Goal: Ask a question

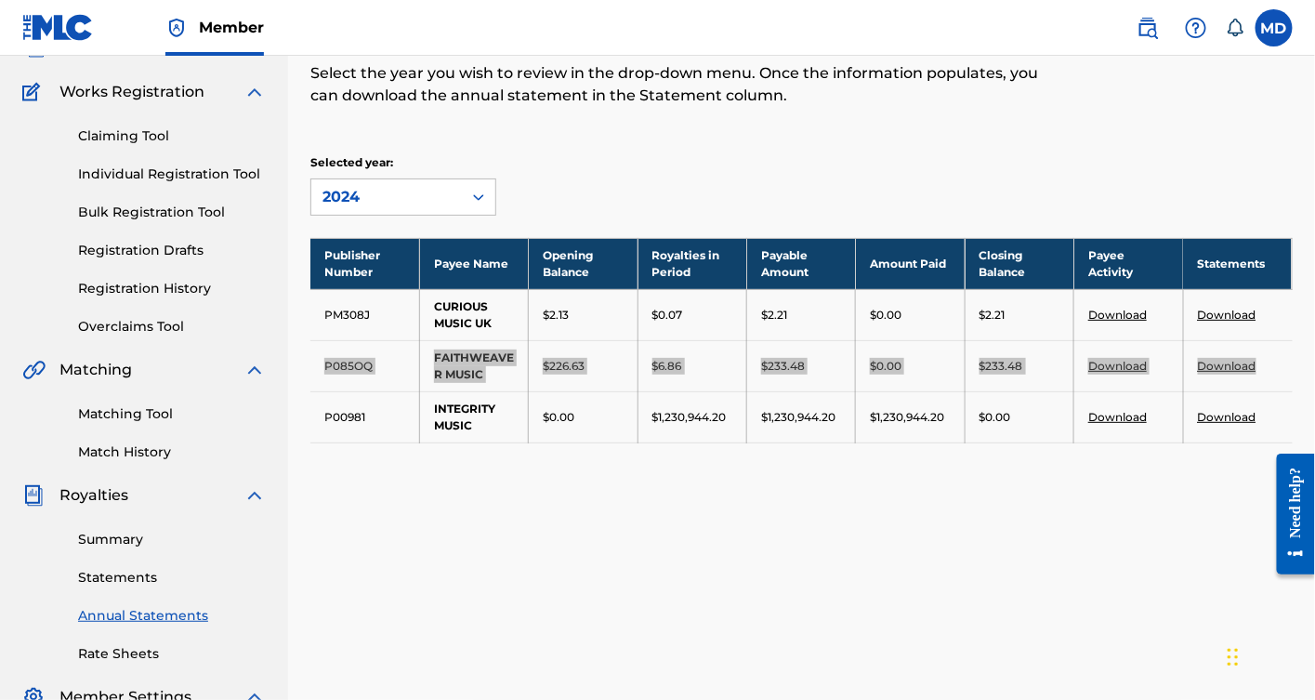
click at [1304, 503] on div "Need help?" at bounding box center [1294, 501] width 25 height 71
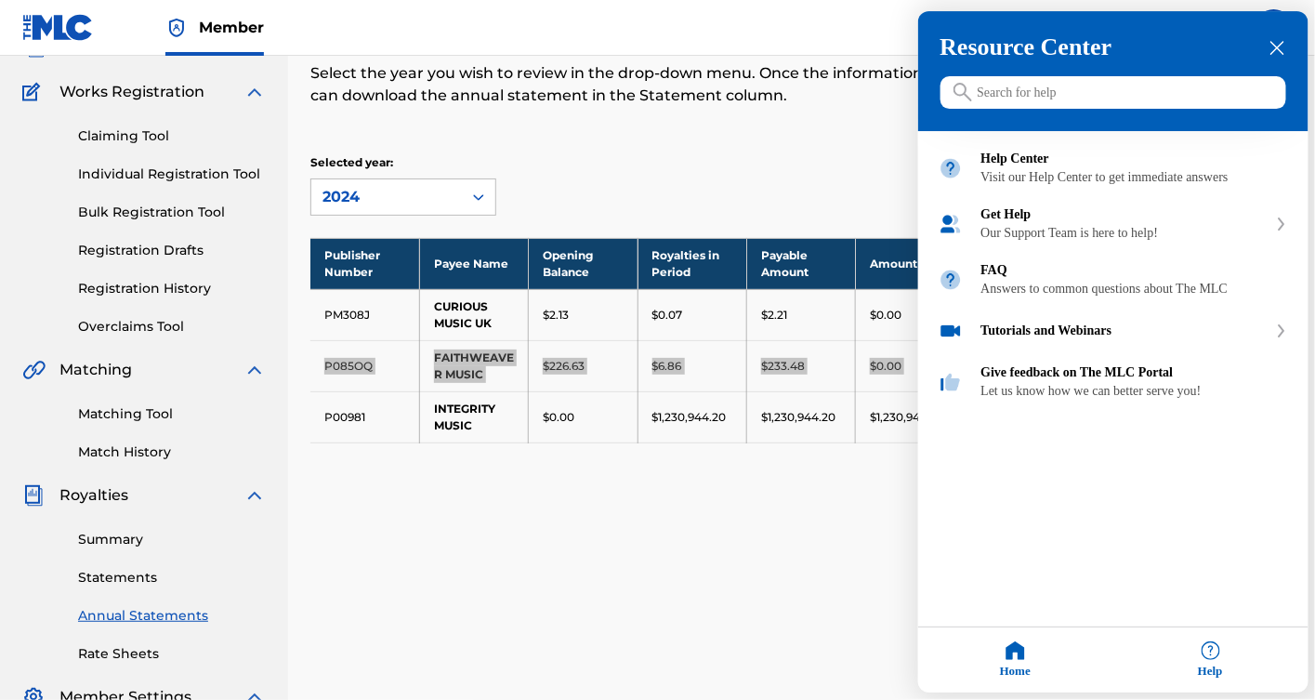
click at [1277, 46] on icon "close resource center" at bounding box center [1277, 49] width 14 height 14
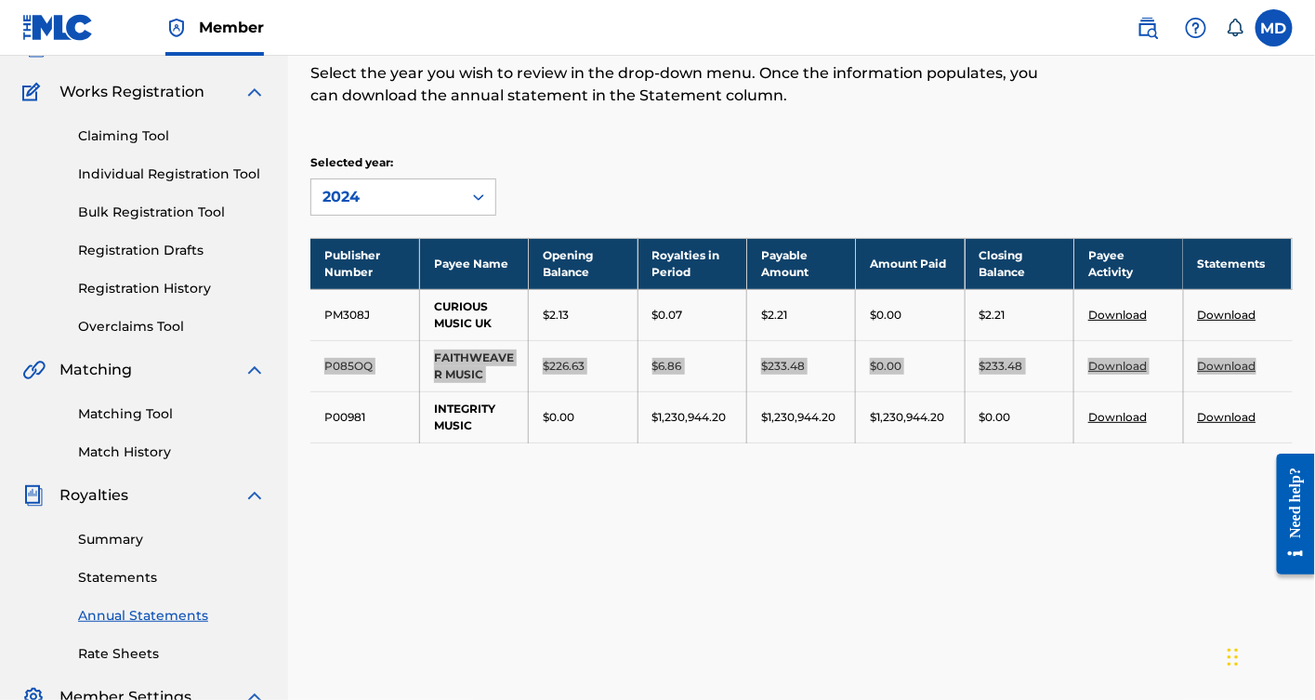
click at [1290, 498] on div "Need help?" at bounding box center [1294, 501] width 25 height 71
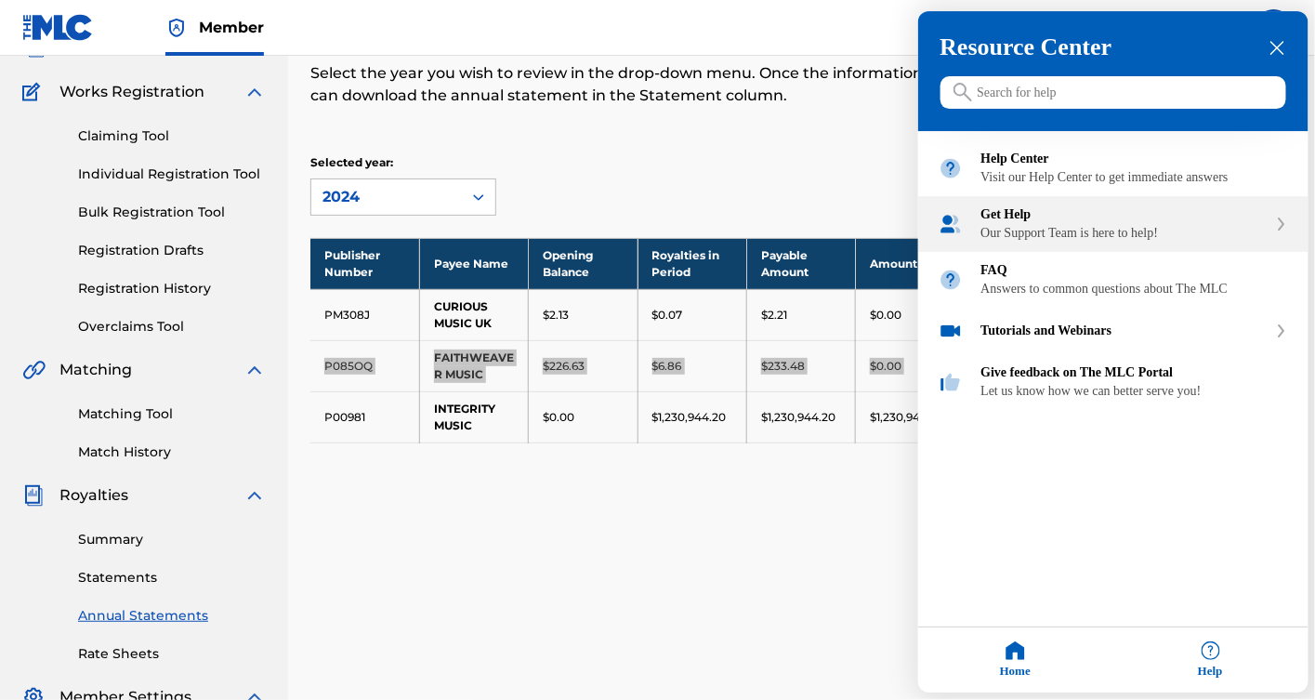
click at [1039, 242] on div "Our Support Team is here to help!" at bounding box center [1124, 234] width 286 height 15
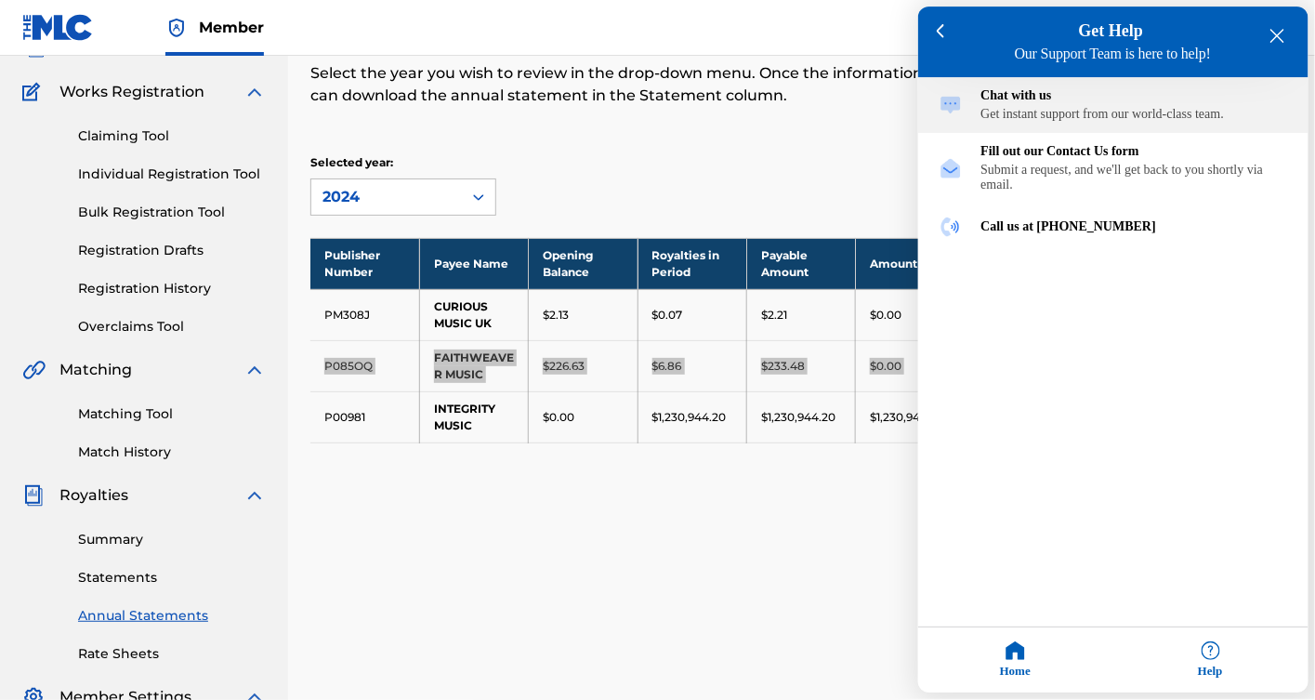
click at [1060, 117] on div "Get instant support from our world-class team." at bounding box center [1134, 115] width 307 height 15
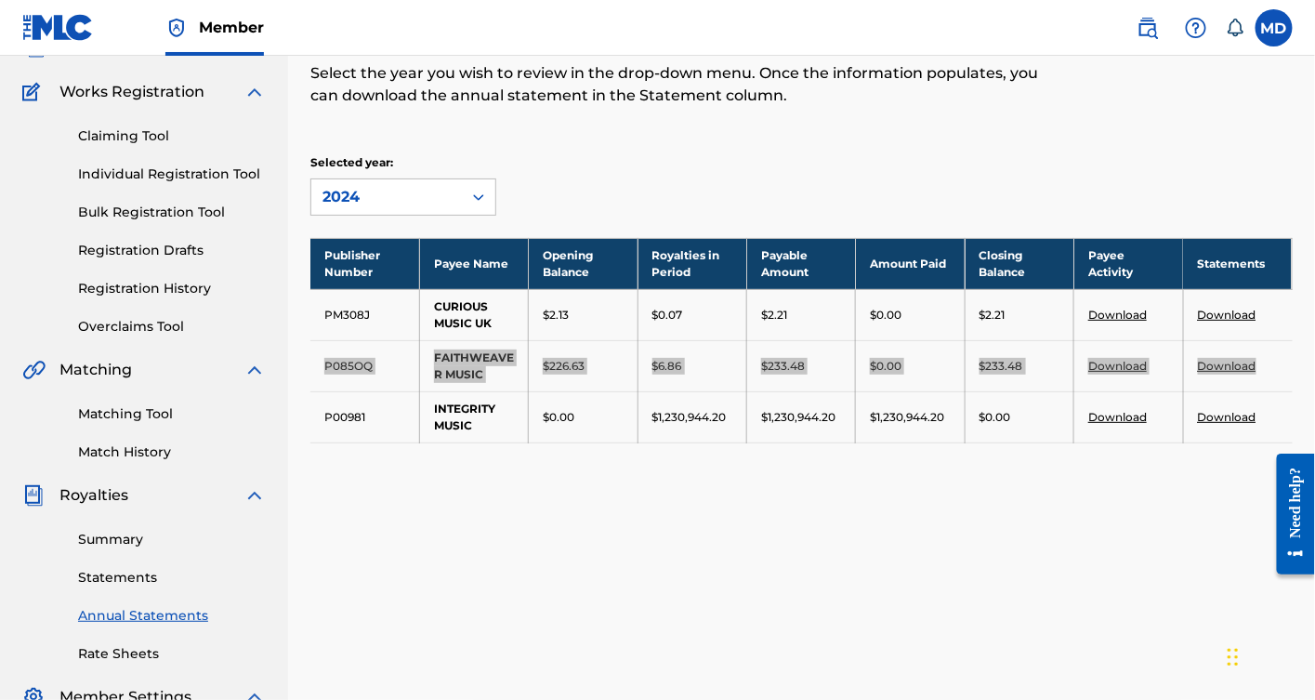
click at [1294, 484] on div "Need help?" at bounding box center [1294, 501] width 25 height 71
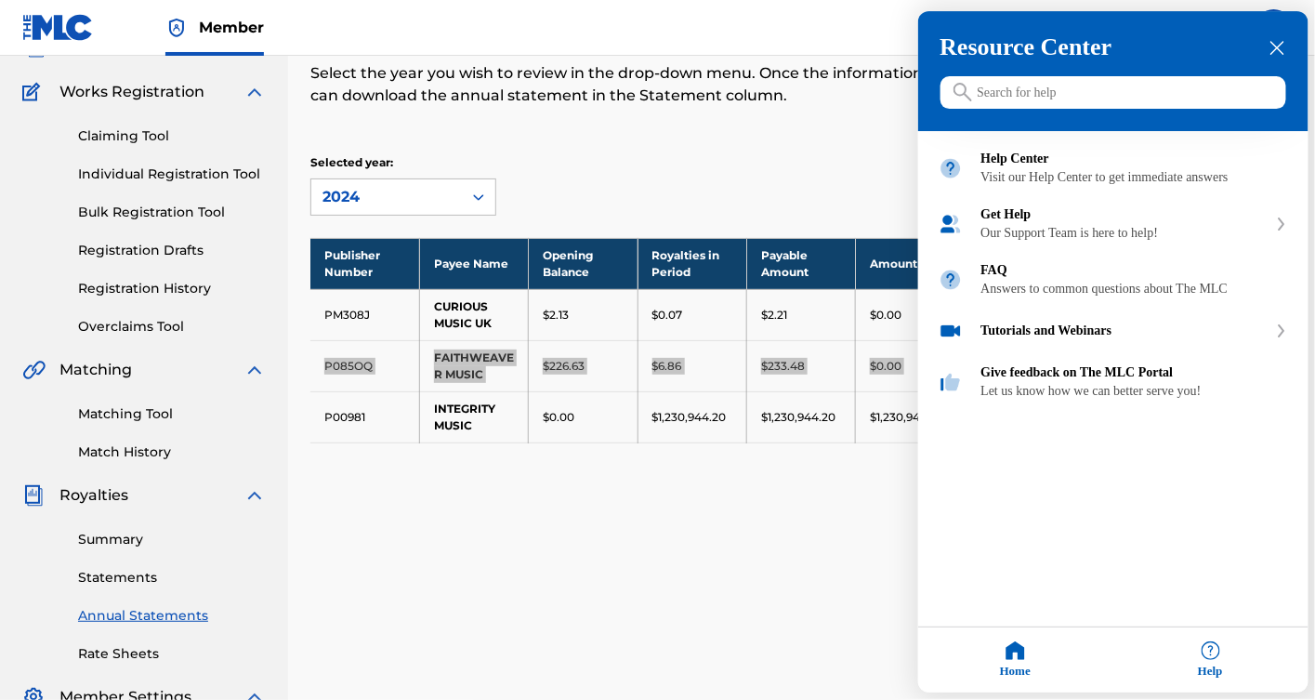
click at [1053, 94] on input "Search for help" at bounding box center [1113, 93] width 346 height 33
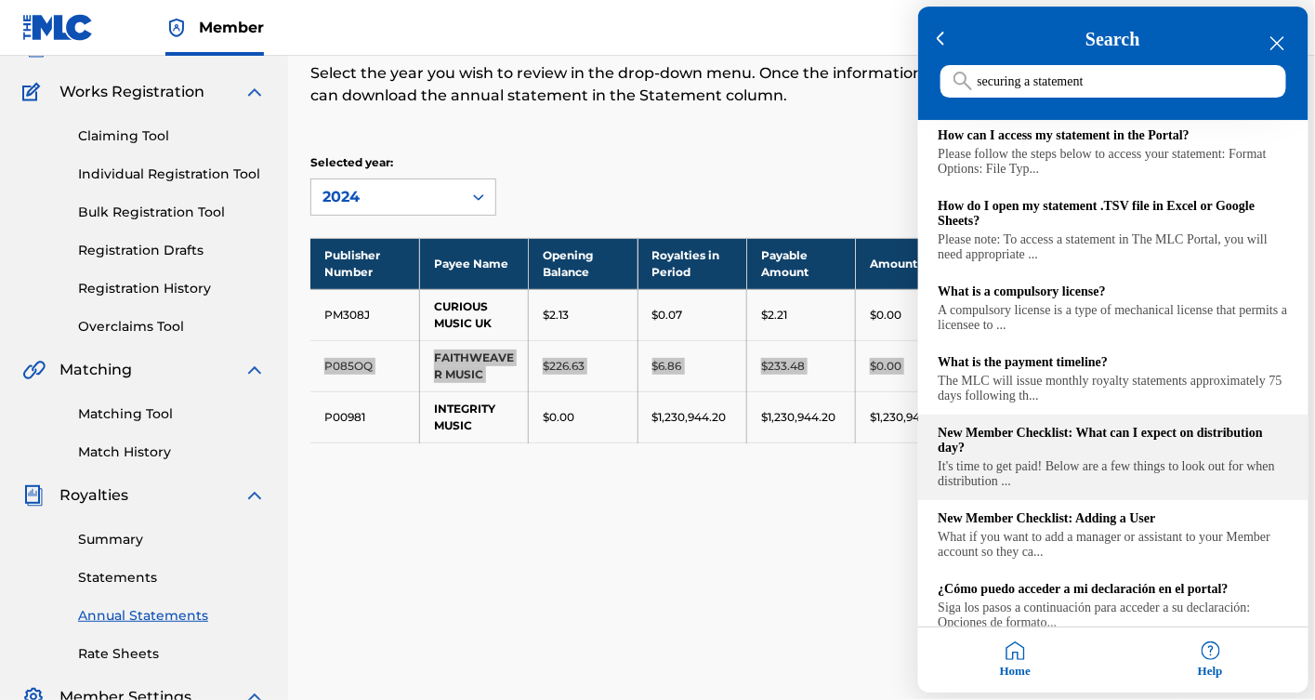
scroll to position [132, 0]
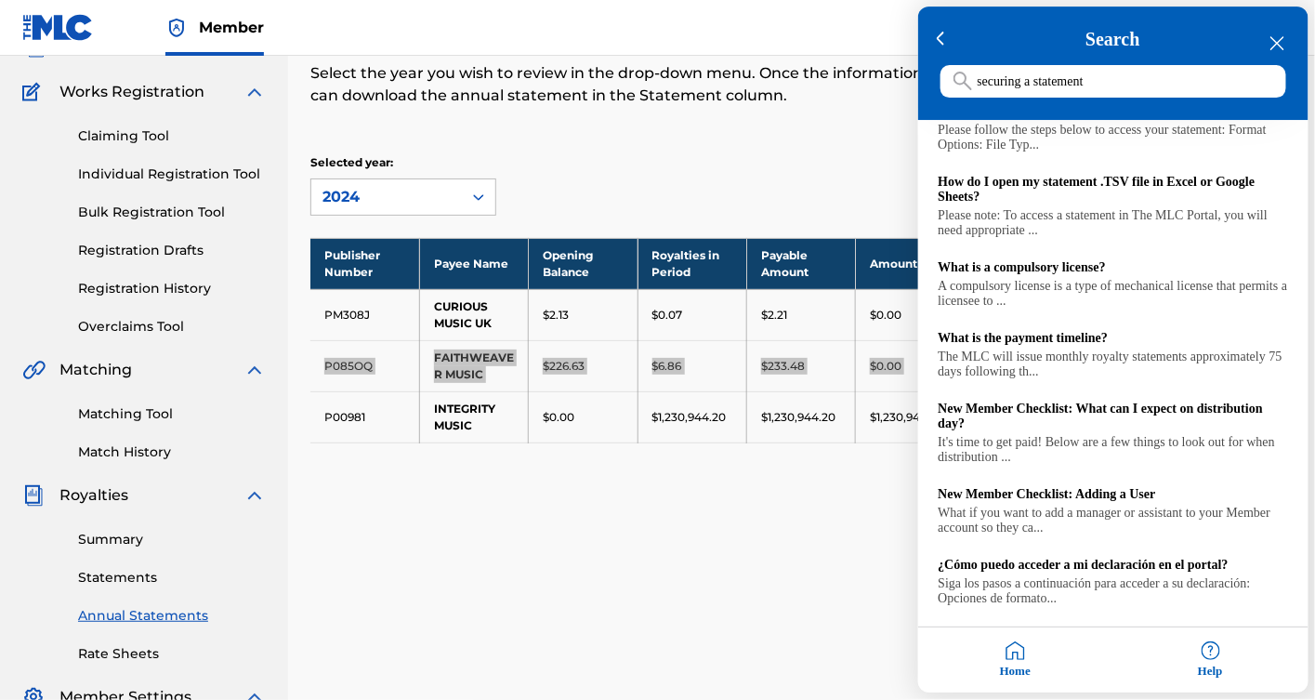
type input "securing a statement"
click at [1205, 657] on div "Help" at bounding box center [1210, 660] width 195 height 65
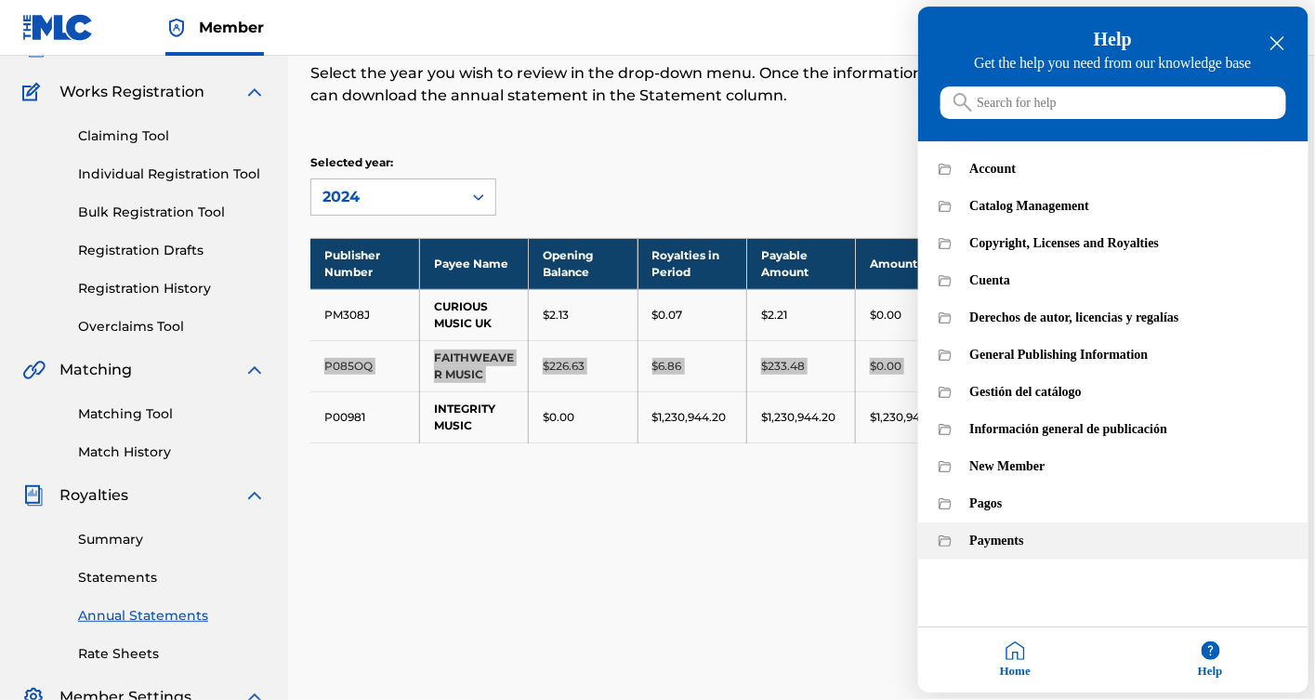
click at [1012, 549] on div "Payments" at bounding box center [1129, 541] width 318 height 15
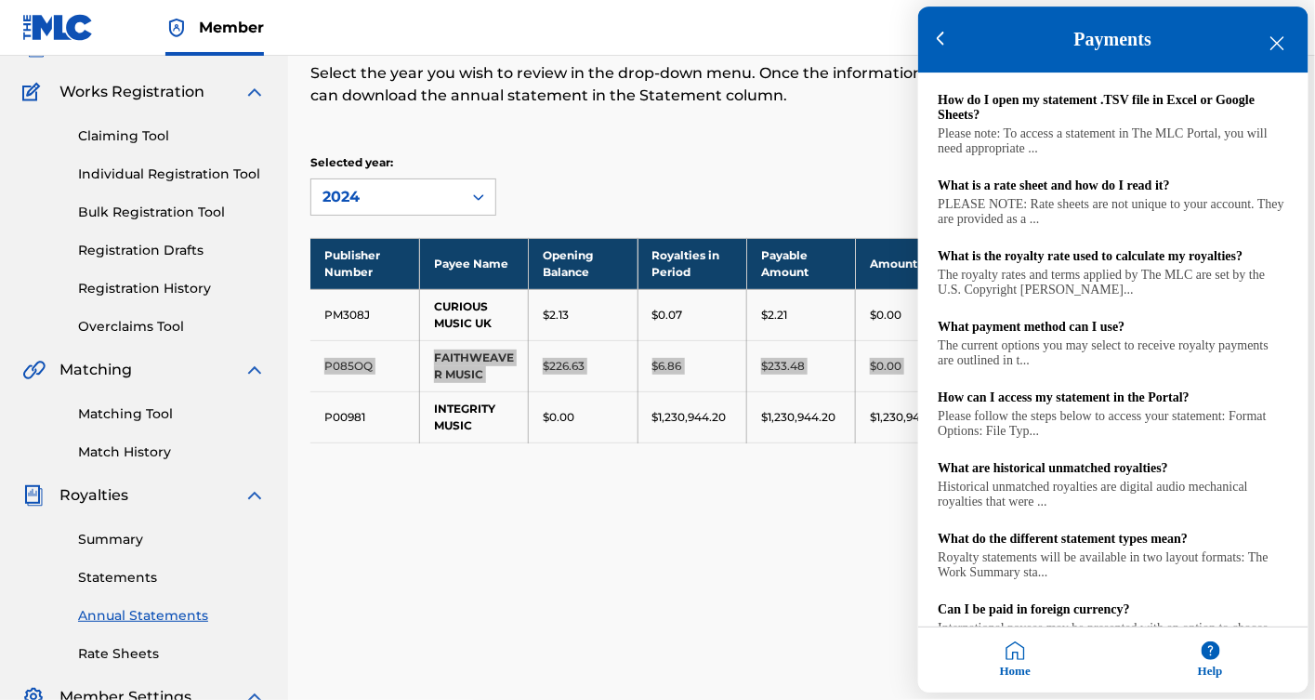
click at [1279, 40] on icon "close resource center" at bounding box center [1277, 44] width 14 height 14
